Goal: Task Accomplishment & Management: Manage account settings

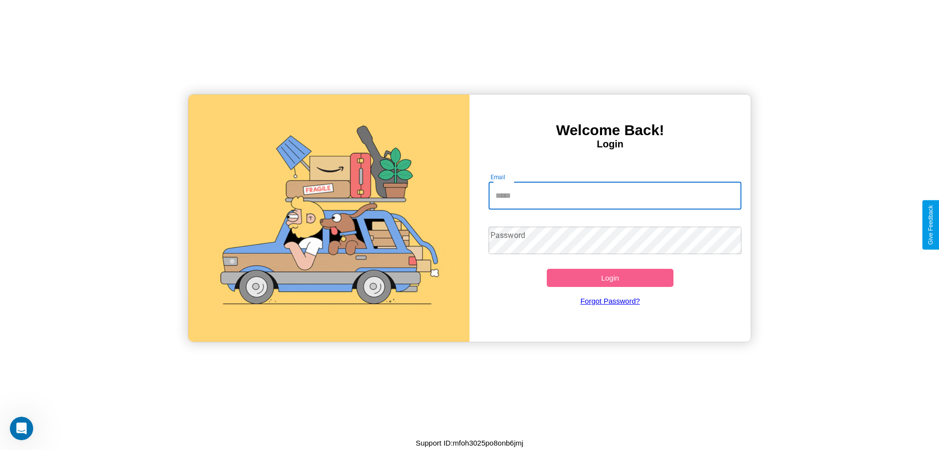
click at [615, 195] on input "Email" at bounding box center [615, 195] width 253 height 27
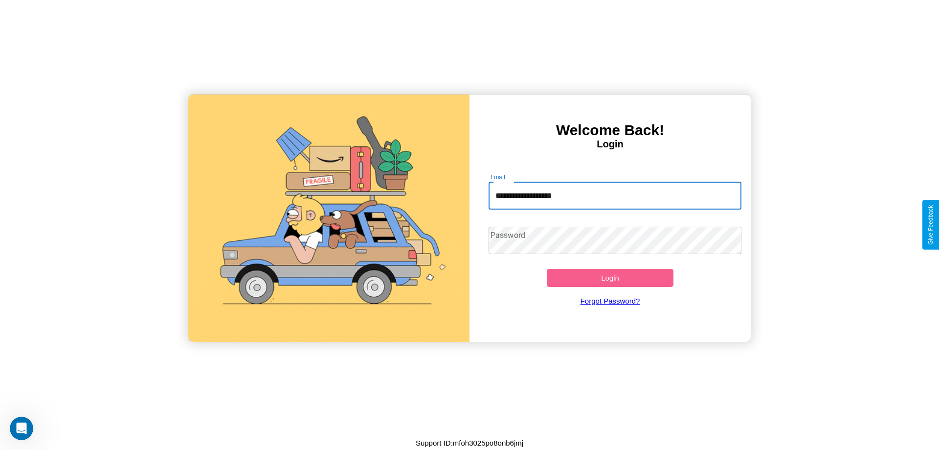
type input "**********"
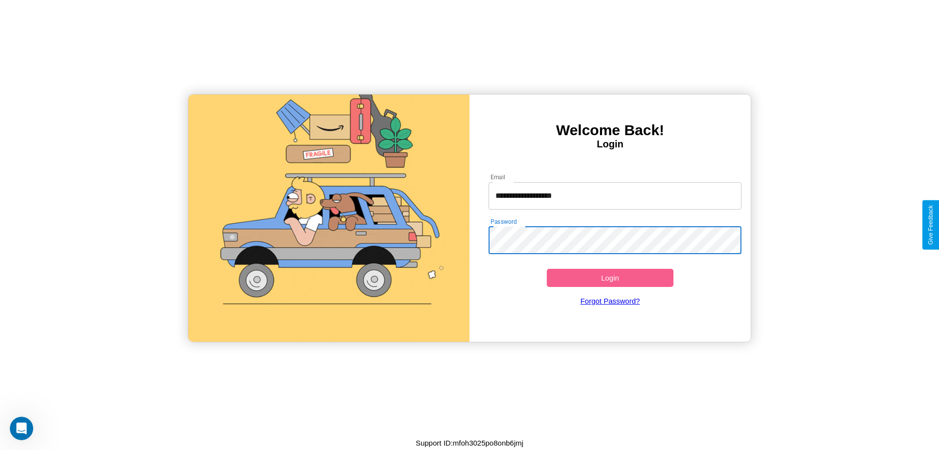
click at [610, 277] on button "Login" at bounding box center [610, 278] width 127 height 18
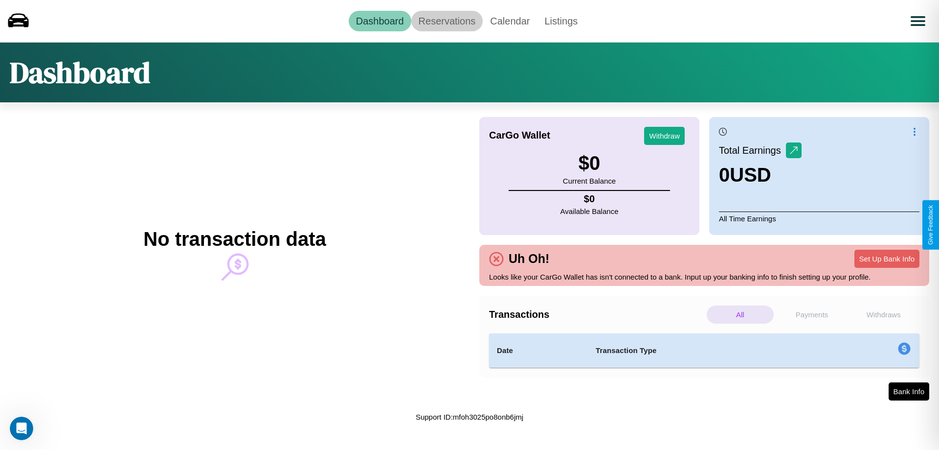
click at [447, 21] on link "Reservations" at bounding box center [447, 21] width 72 height 21
